Goal: Task Accomplishment & Management: Manage account settings

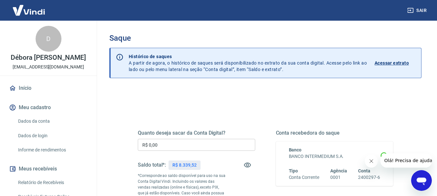
click at [40, 126] on link "Dados da conta" at bounding box center [52, 121] width 73 height 13
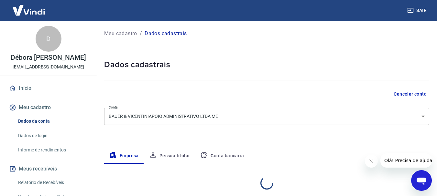
select select "PR"
